Goal: Use online tool/utility: Use online tool/utility

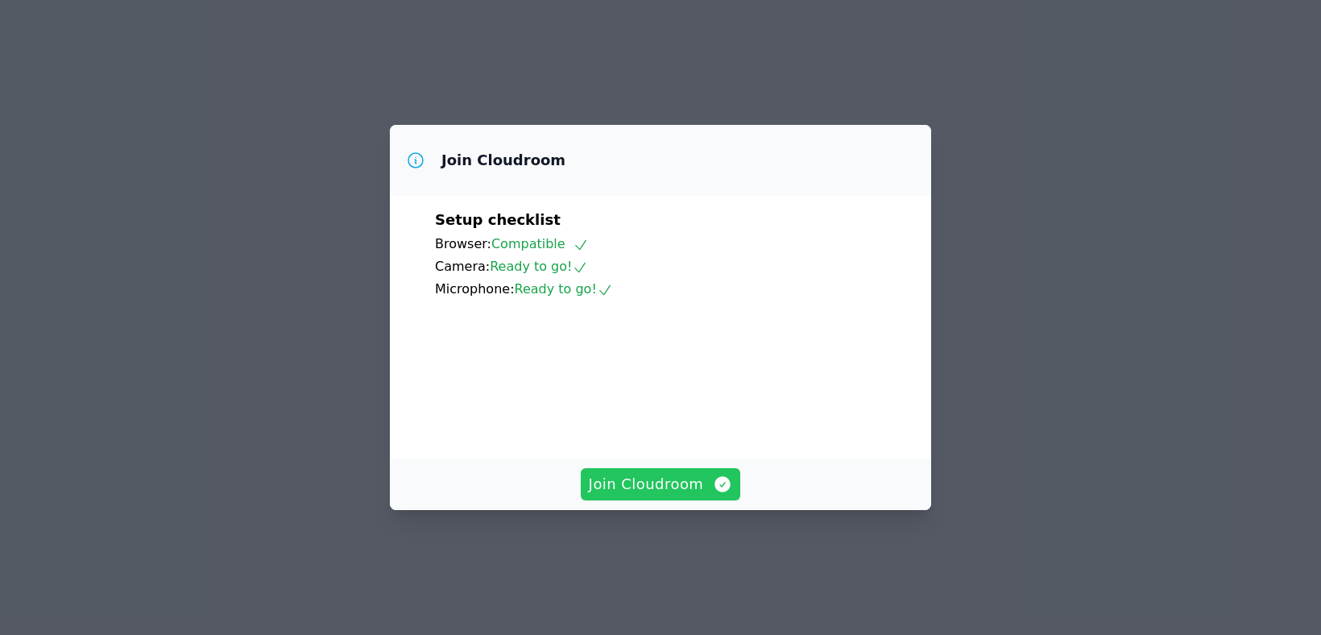
click at [652, 495] on span "Join Cloudroom" at bounding box center [661, 484] width 144 height 23
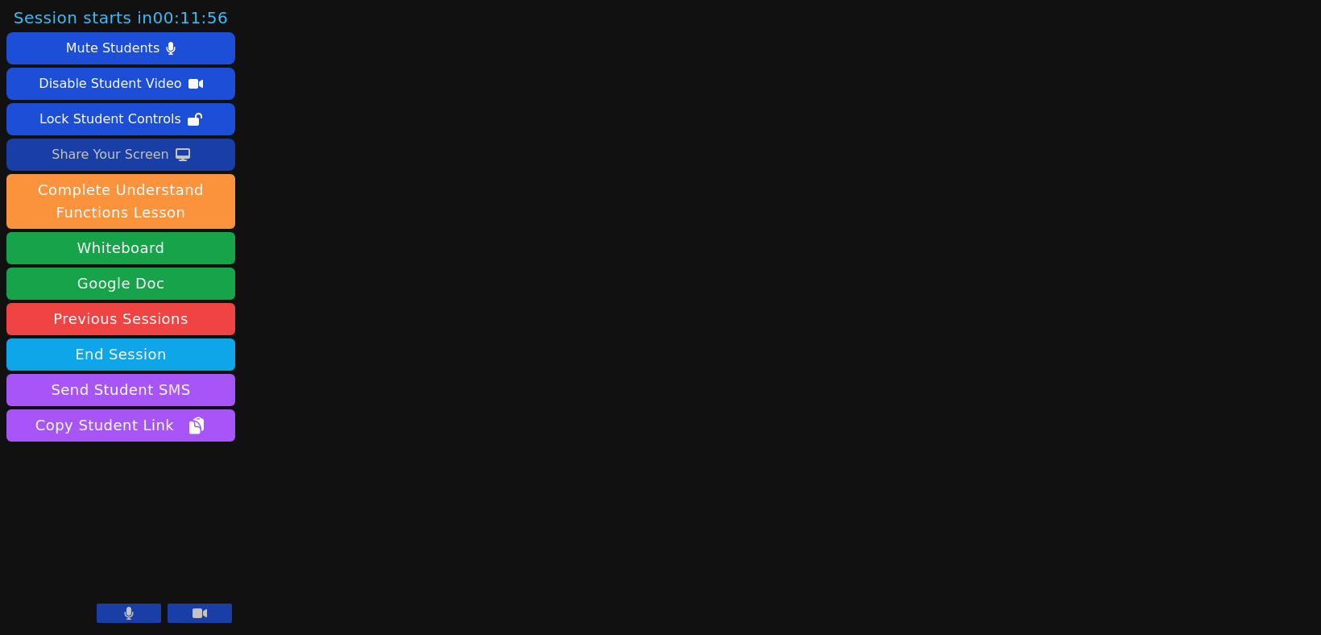
click at [126, 148] on div "Share Your Screen" at bounding box center [111, 155] width 118 height 26
click at [126, 149] on div "Share Your Screen" at bounding box center [111, 155] width 118 height 26
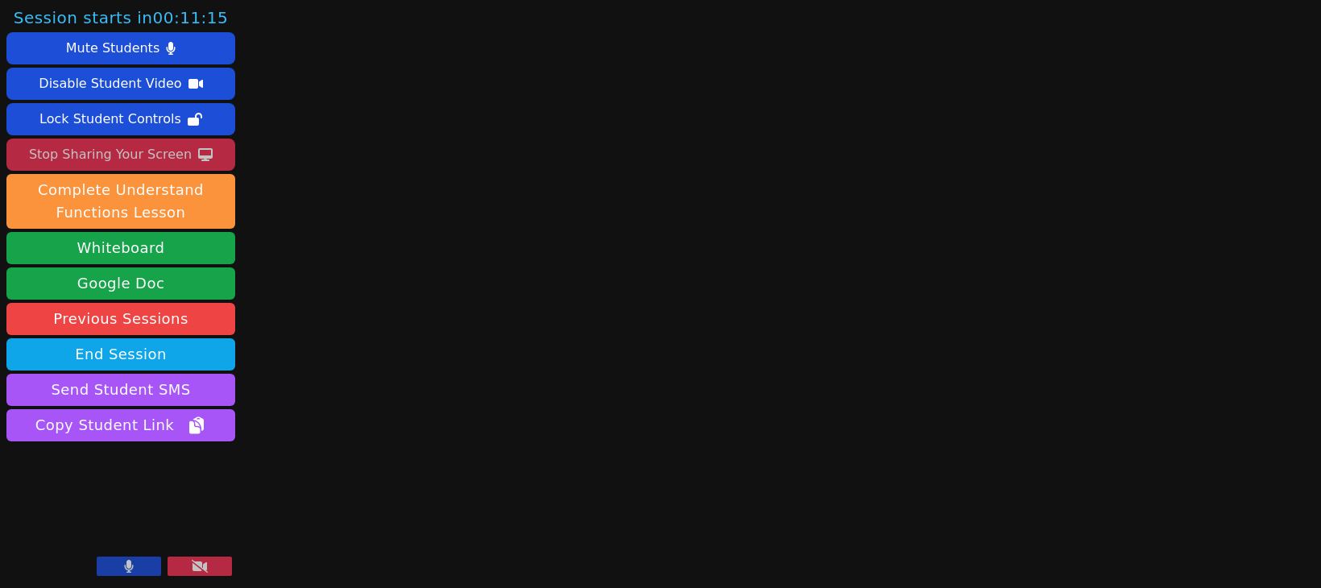
click at [136, 565] on button at bounding box center [129, 566] width 64 height 19
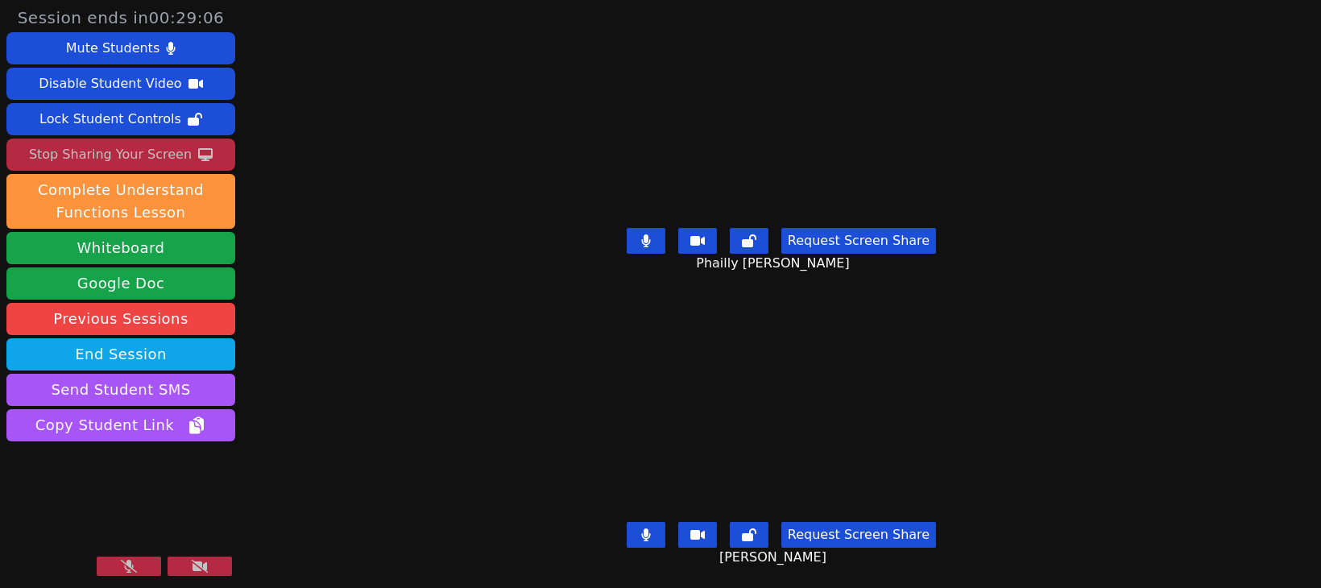
click at [118, 570] on button at bounding box center [129, 566] width 64 height 19
click at [209, 566] on button at bounding box center [200, 566] width 64 height 19
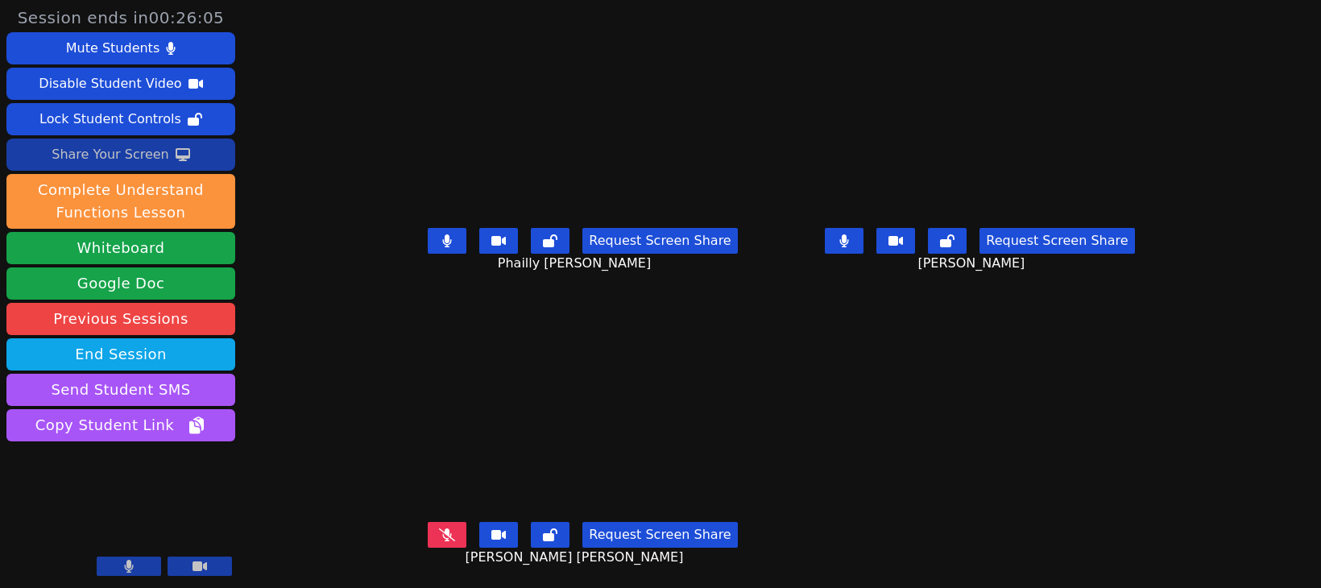
click at [130, 163] on div "Share Your Screen" at bounding box center [111, 155] width 118 height 26
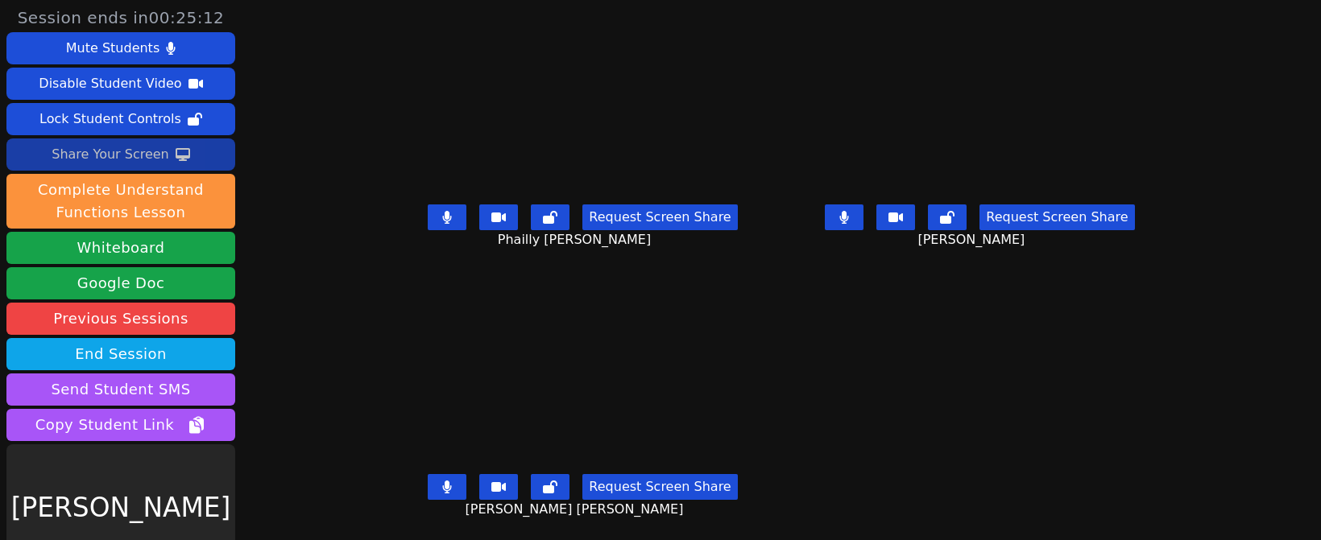
click at [126, 152] on div "Share Your Screen" at bounding box center [111, 155] width 118 height 26
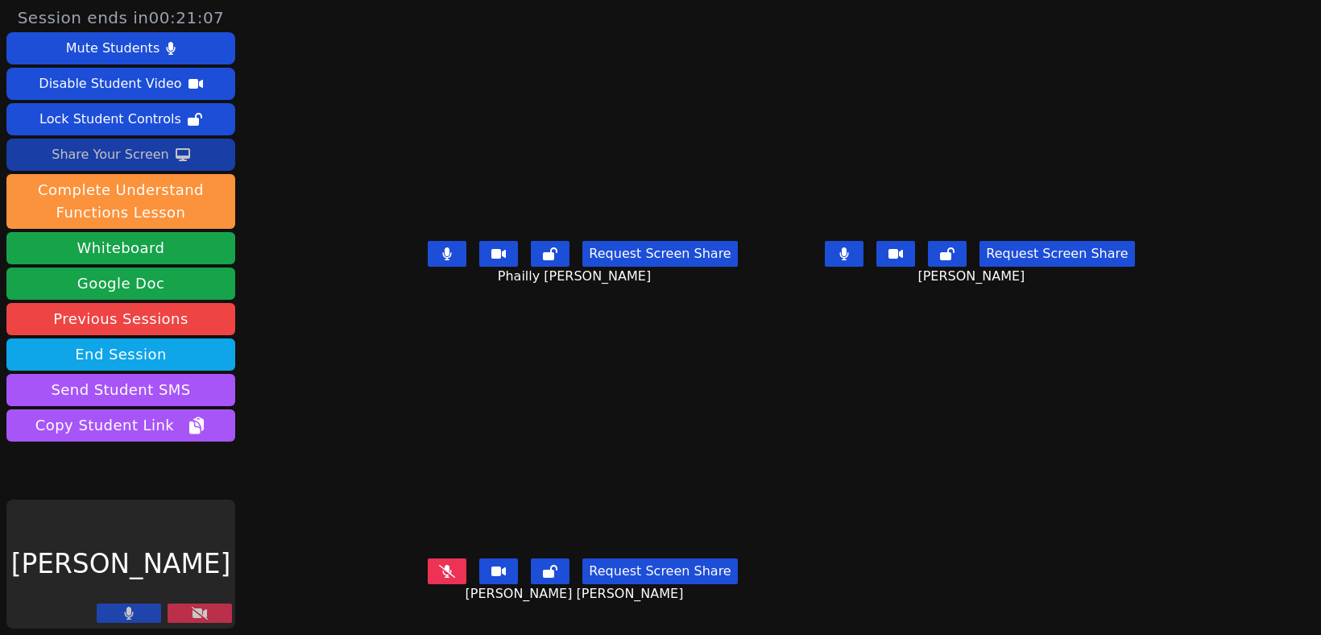
click at [147, 153] on div "Share Your Screen" at bounding box center [111, 155] width 118 height 26
click at [206, 613] on icon at bounding box center [200, 612] width 16 height 13
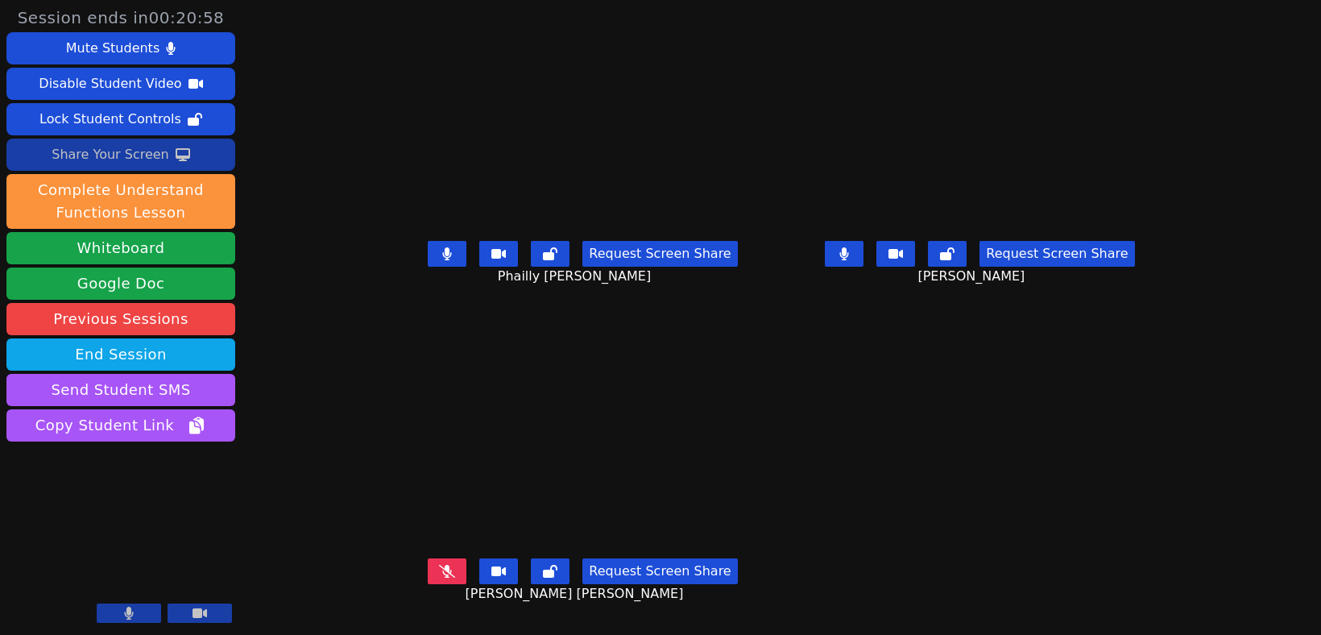
click at [135, 152] on div "Share Your Screen" at bounding box center [111, 155] width 118 height 26
